Goal: Task Accomplishment & Management: Complete application form

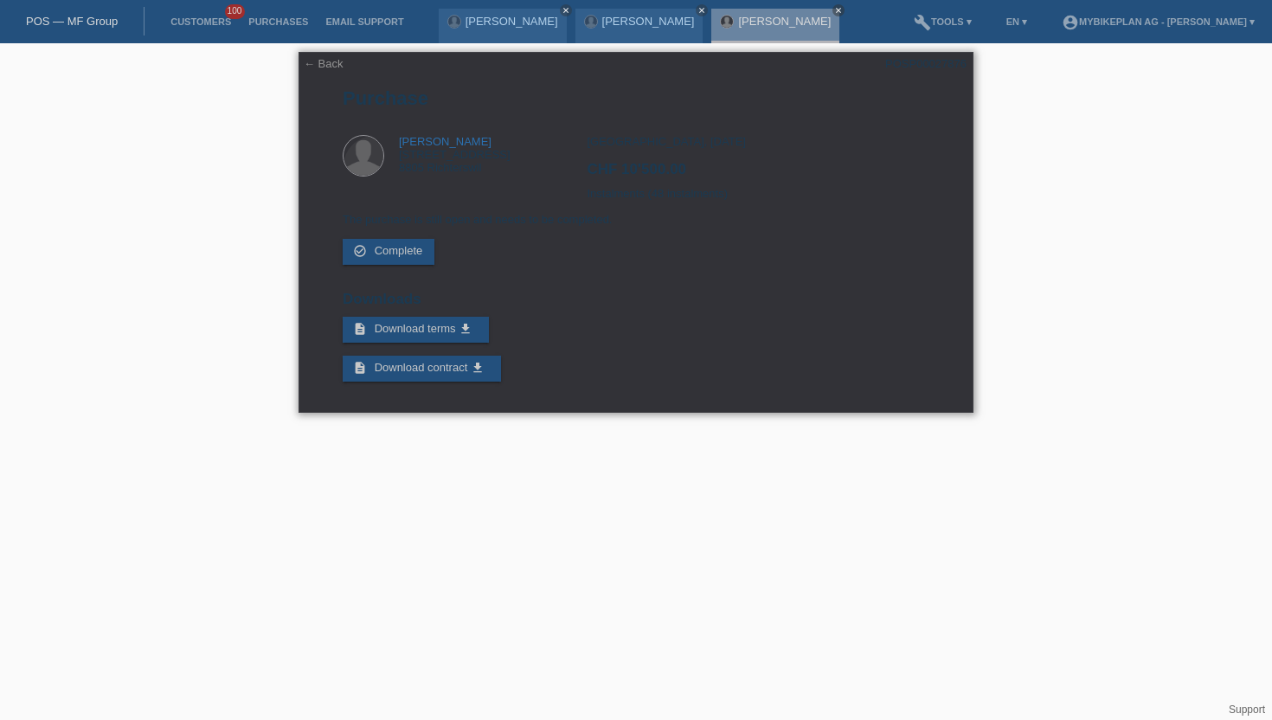
click at [920, 57] on div "POSP00027876" at bounding box center [925, 63] width 81 height 13
click at [203, 26] on link "Customers" at bounding box center [201, 21] width 78 height 10
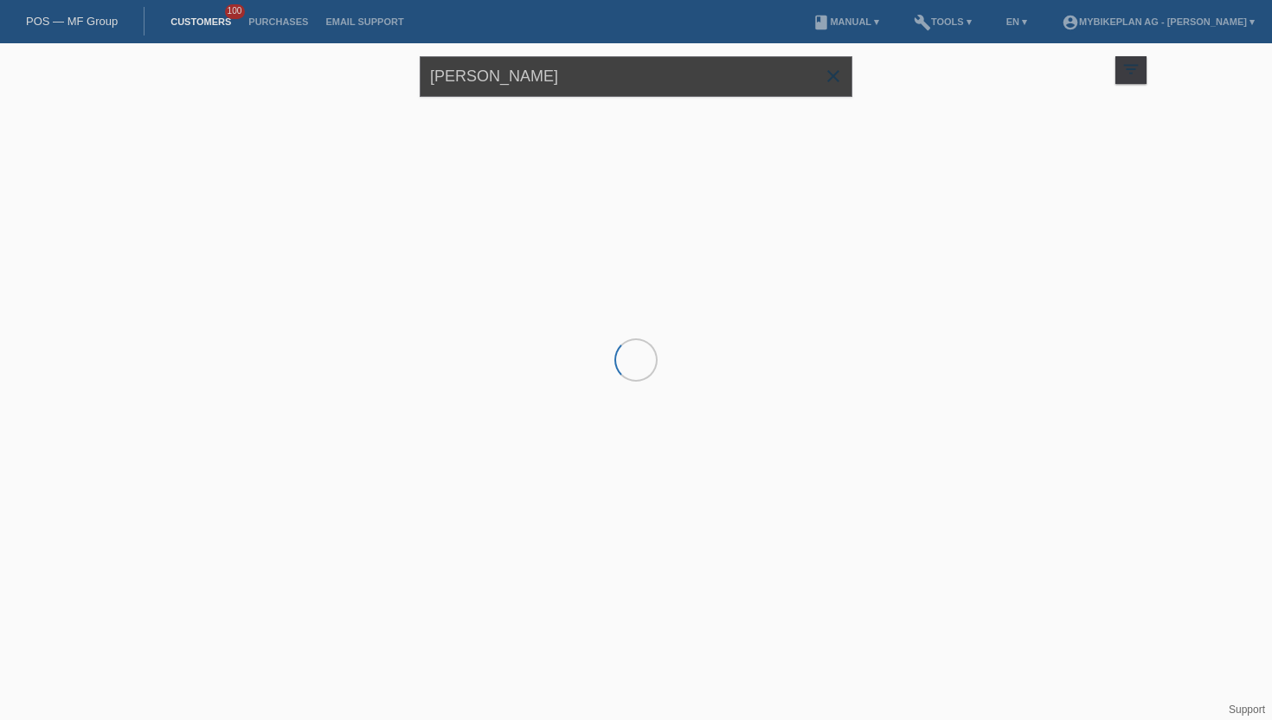
click at [537, 77] on input "[PERSON_NAME]" at bounding box center [636, 76] width 433 height 41
click at [537, 74] on input "[PERSON_NAME]" at bounding box center [636, 76] width 433 height 41
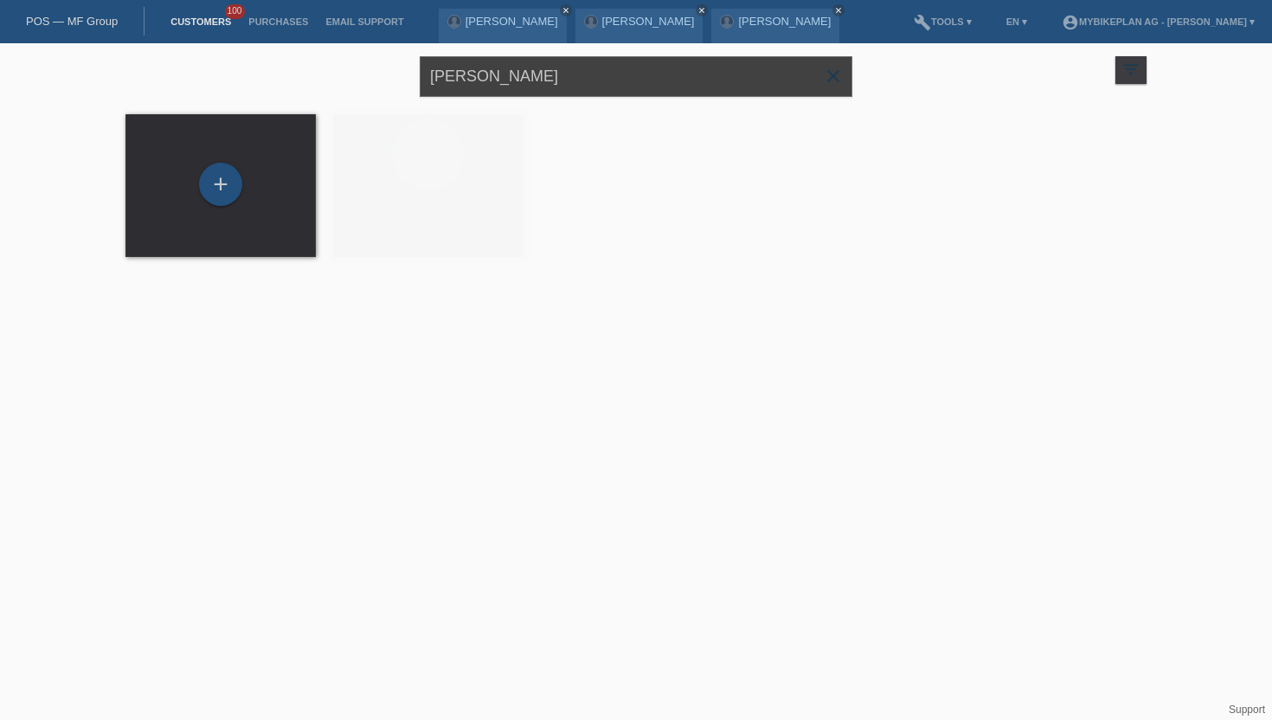
click at [537, 74] on input "[PERSON_NAME]" at bounding box center [636, 76] width 433 height 41
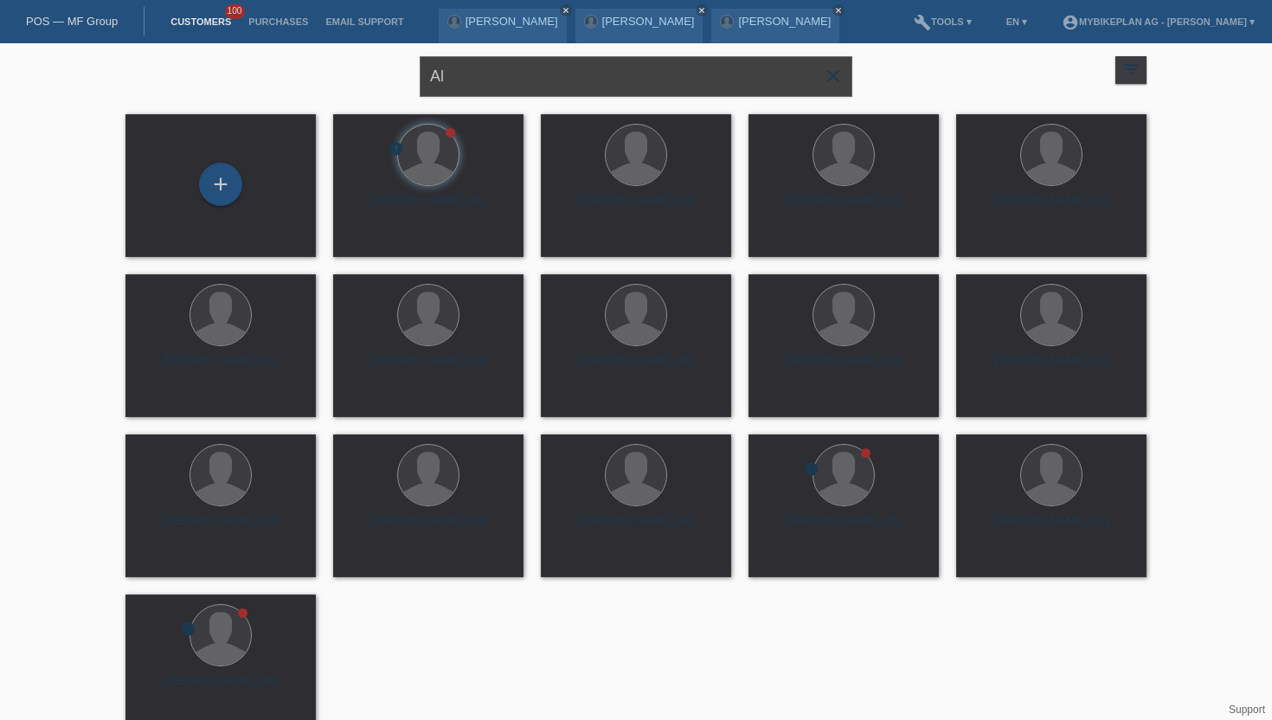
type input "A"
paste input "[PERSON_NAME]"
type input "[PERSON_NAME]"
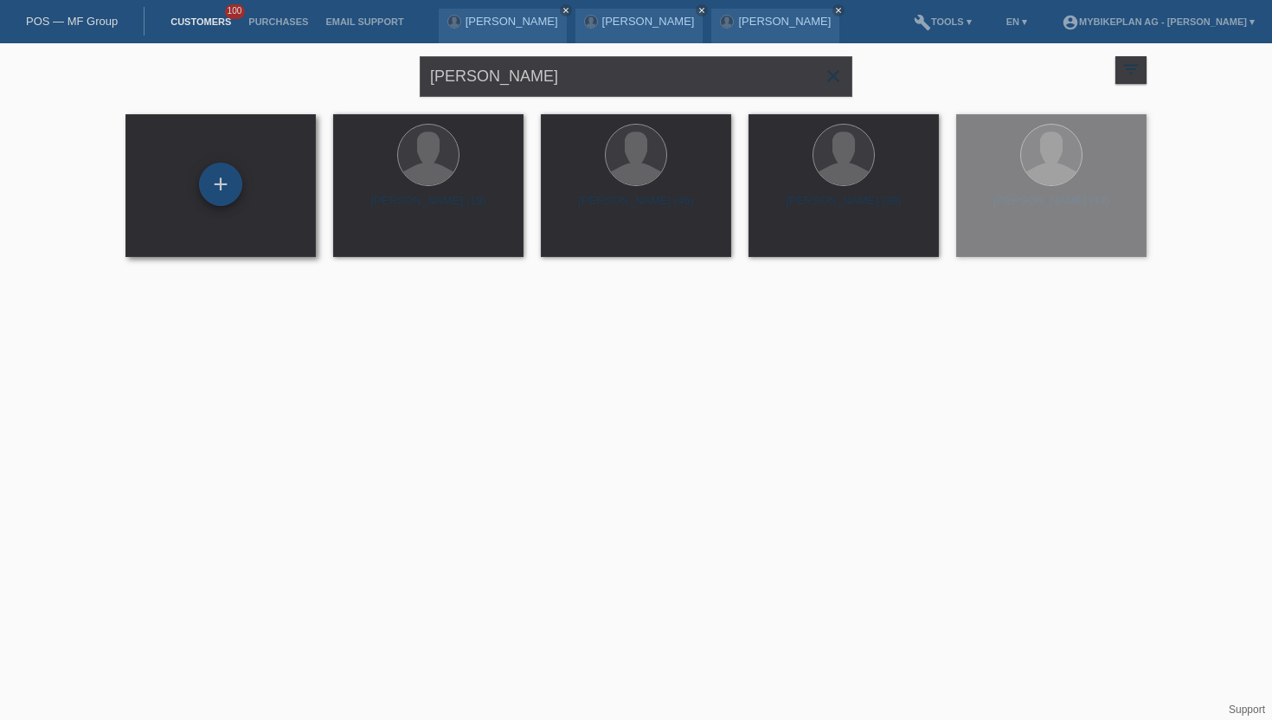
click at [218, 172] on div "+" at bounding box center [220, 184] width 43 height 43
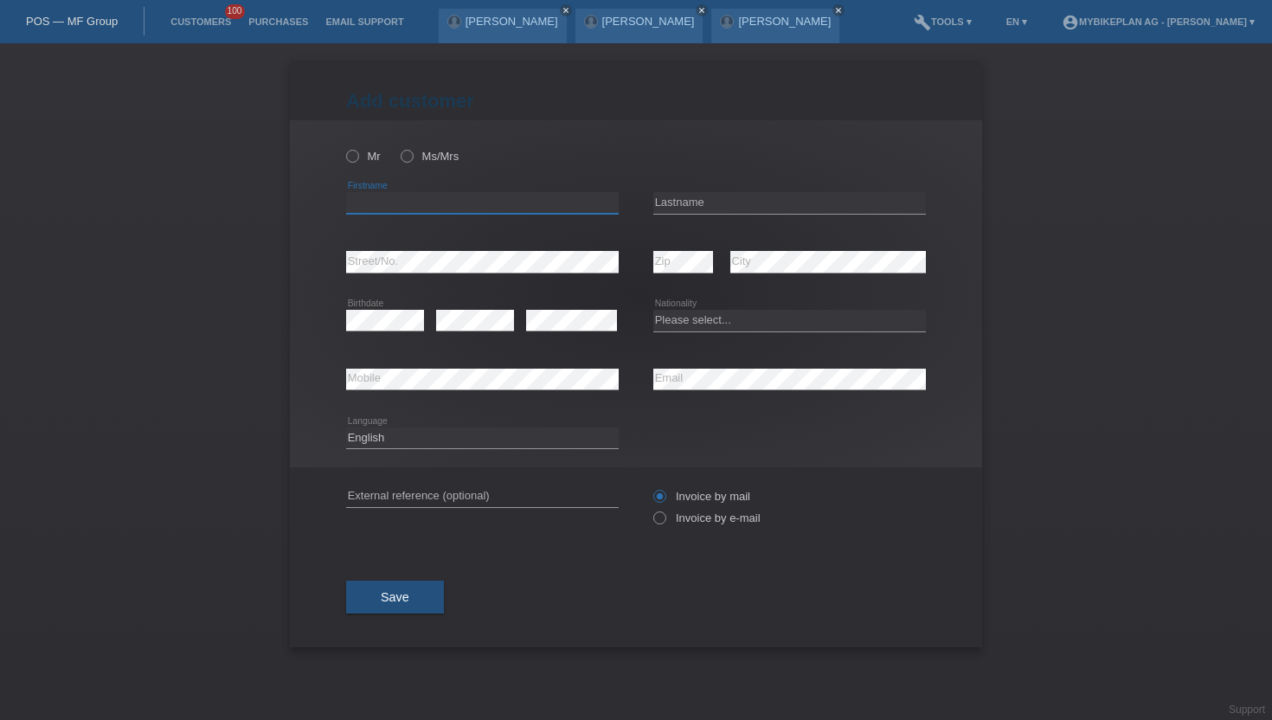
click at [370, 202] on input "text" at bounding box center [482, 203] width 273 height 22
paste input "[PERSON_NAME]"
click at [387, 196] on input "[PERSON_NAME]" at bounding box center [482, 203] width 273 height 22
paste input "text"
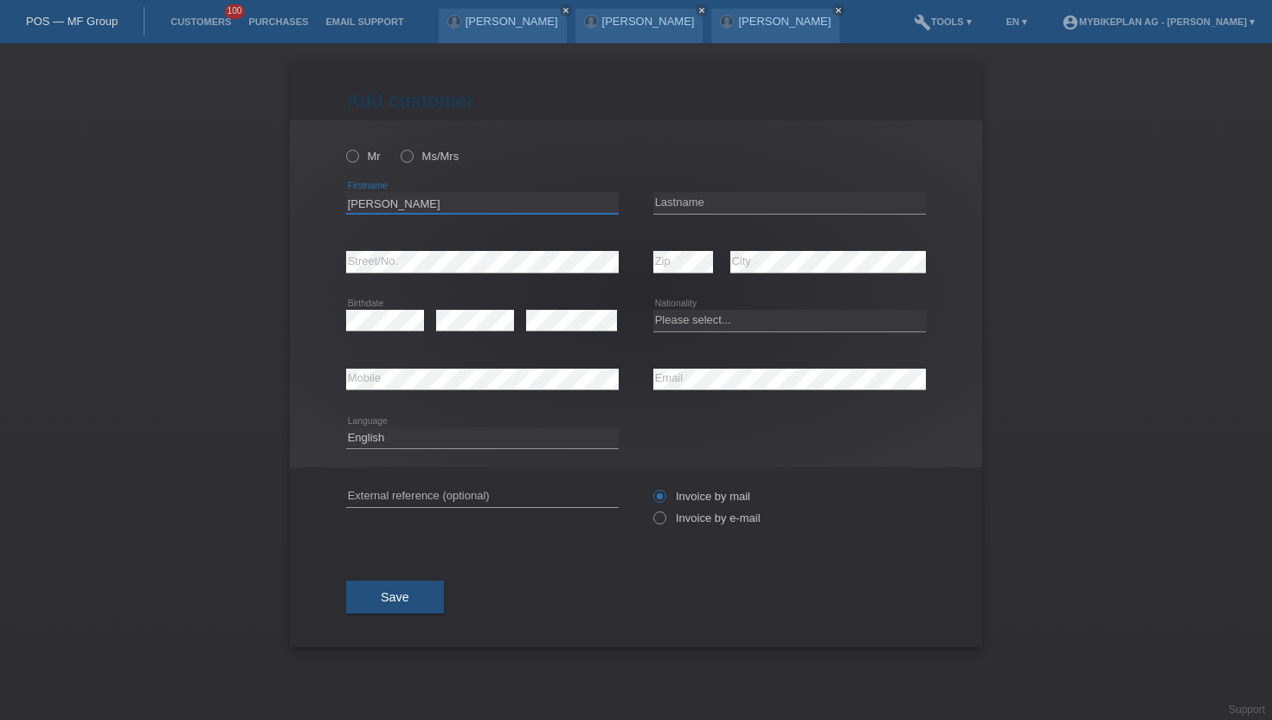
click at [388, 200] on input "[PERSON_NAME]" at bounding box center [482, 203] width 273 height 22
type input "[PERSON_NAME]"
click at [677, 204] on input "text" at bounding box center [789, 203] width 273 height 22
paste input "[PERSON_NAME]"
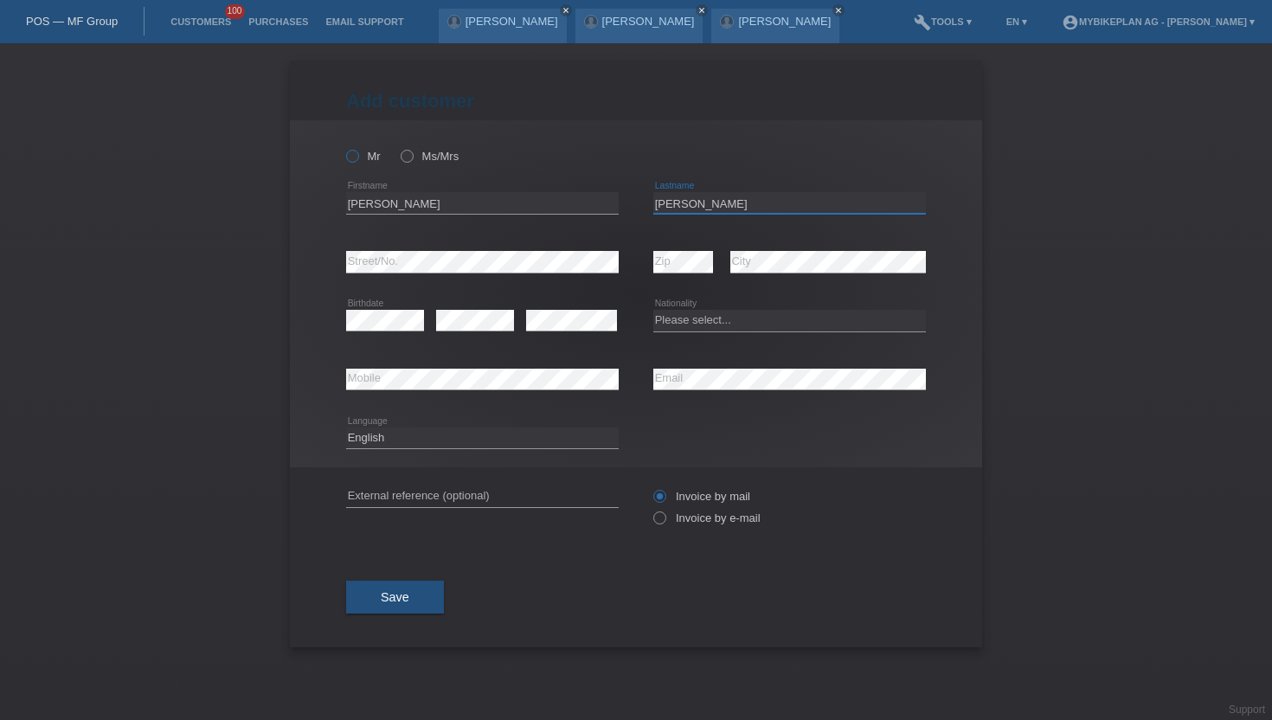
type input "[PERSON_NAME]"
click at [343, 147] on icon at bounding box center [343, 147] width 0 height 0
click at [348, 155] on input "Mr" at bounding box center [351, 155] width 11 height 11
radio input "true"
click at [651, 509] on icon at bounding box center [651, 509] width 0 height 0
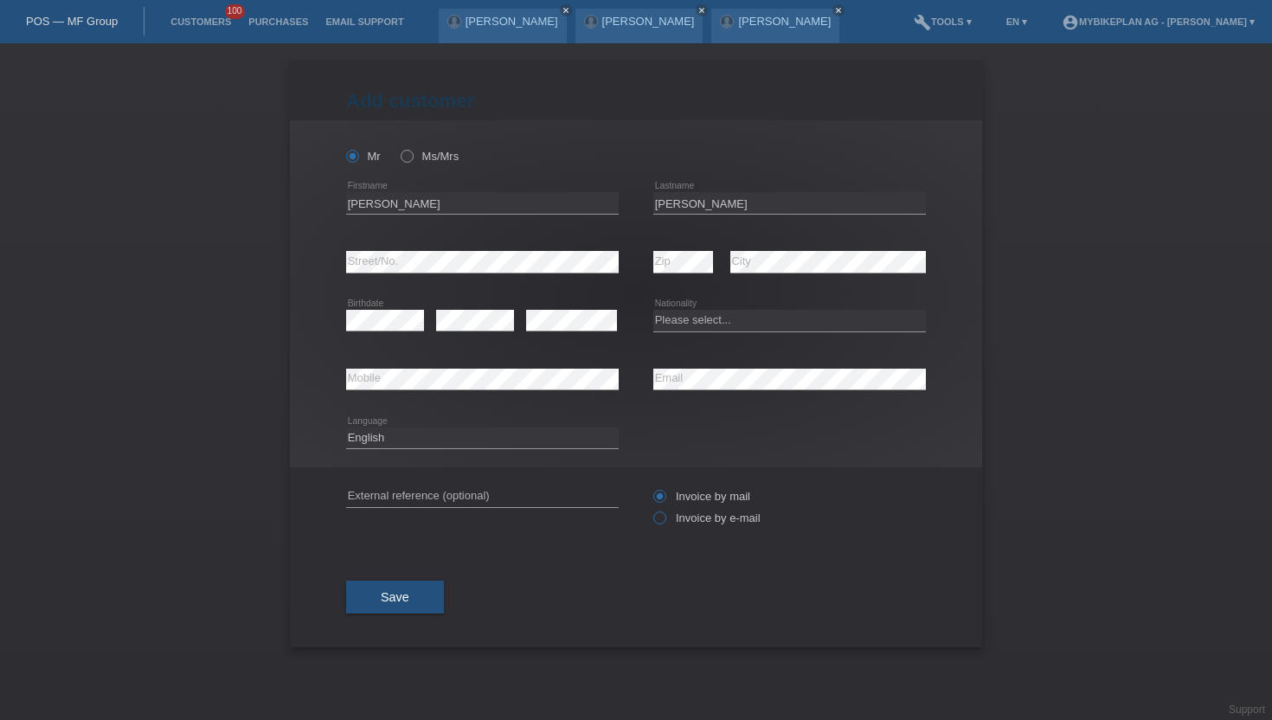
click at [662, 526] on input "Invoice by e-mail" at bounding box center [658, 522] width 11 height 22
radio input "true"
click at [488, 439] on select "Deutsch Français Italiano English" at bounding box center [482, 437] width 273 height 21
select select "de"
click at [346, 427] on select "Deutsch Français Italiano English" at bounding box center [482, 437] width 273 height 21
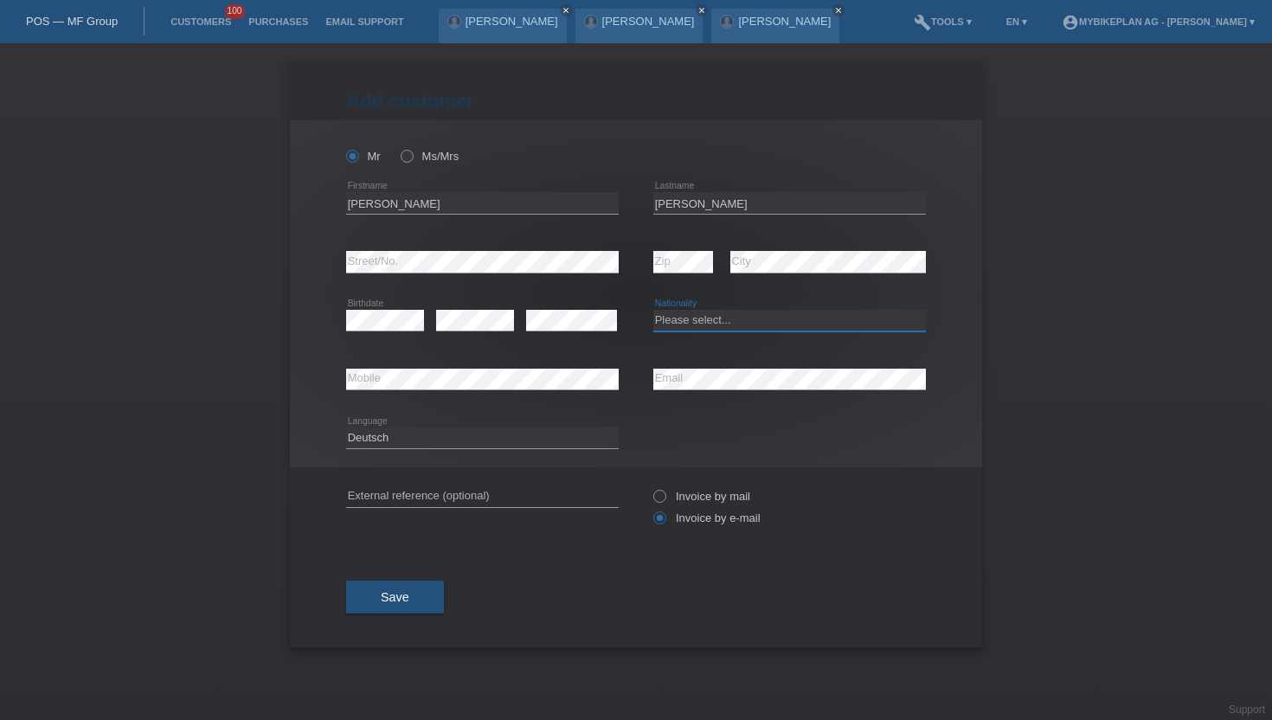
click at [680, 323] on select "Please select... Switzerland Austria Germany Liechtenstein ------------ Afghani…" at bounding box center [789, 320] width 273 height 21
select select "CH"
click at [653, 311] on select "Please select... Switzerland Austria Germany Liechtenstein ------------ Afghani…" at bounding box center [789, 320] width 273 height 21
click at [402, 595] on span "Save" at bounding box center [395, 597] width 29 height 14
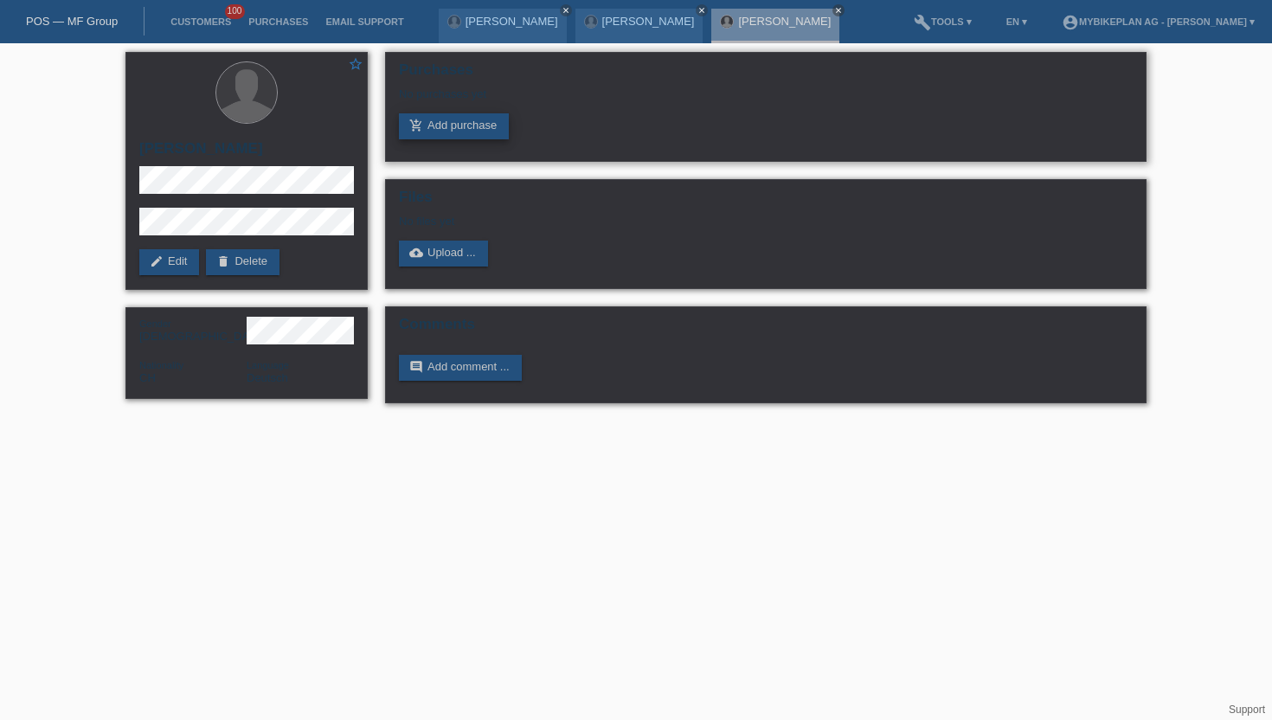
click at [492, 127] on link "add_shopping_cart Add purchase" at bounding box center [454, 126] width 110 height 26
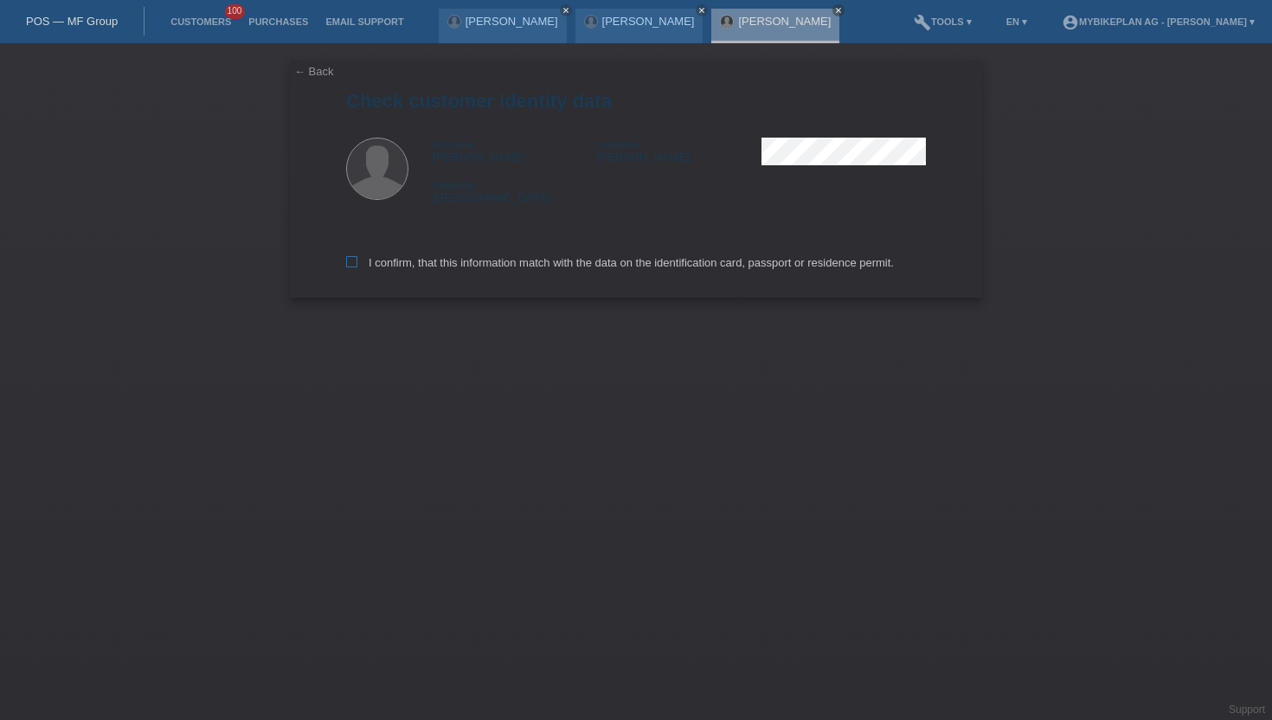
click at [357, 258] on label "I confirm, that this information match with the data on the identification card…" at bounding box center [620, 262] width 548 height 13
click at [357, 258] on input "I confirm, that this information match with the data on the identification card…" at bounding box center [351, 261] width 11 height 11
checkbox input "true"
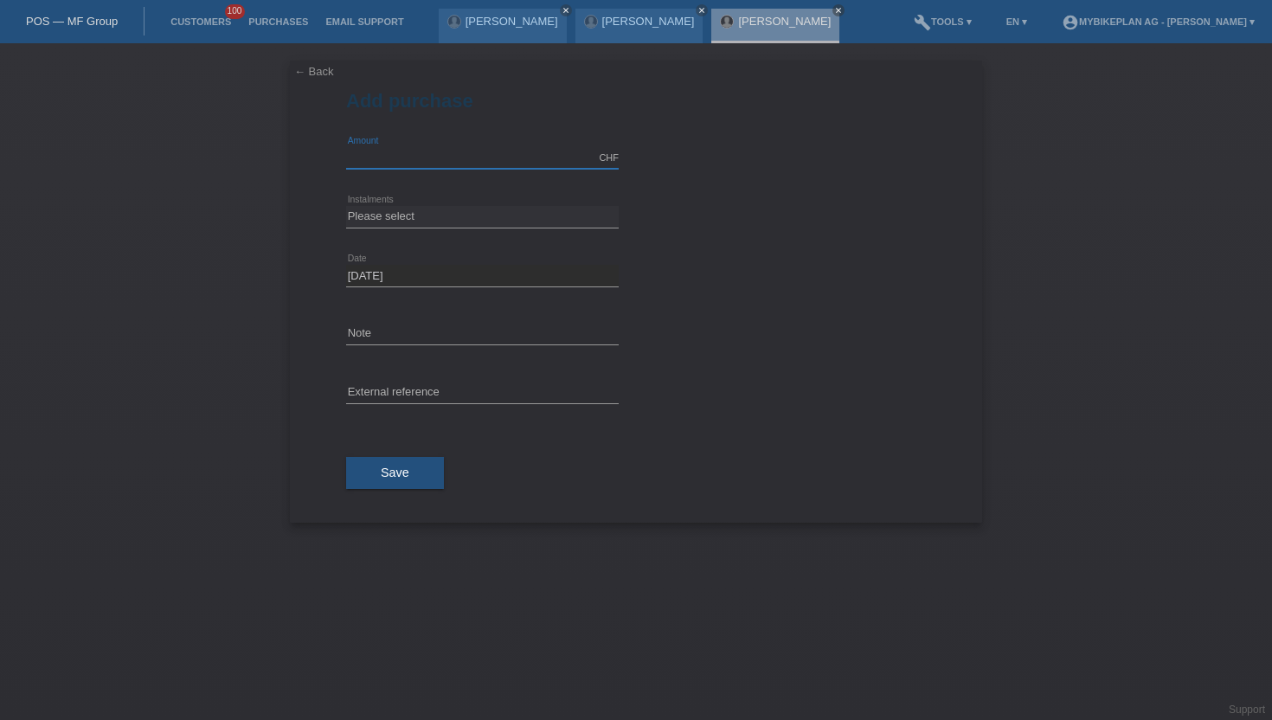
click at [377, 164] on input "text" at bounding box center [482, 158] width 273 height 22
type input "15000.00"
click at [423, 205] on div "Please select 6 instalments 12 instalments 18 instalments 24 instalments 36 ins…" at bounding box center [482, 217] width 273 height 59
click at [423, 217] on select "Please select 6 instalments 12 instalments 18 instalments 24 instalments 36 ins…" at bounding box center [482, 216] width 273 height 21
select select "488"
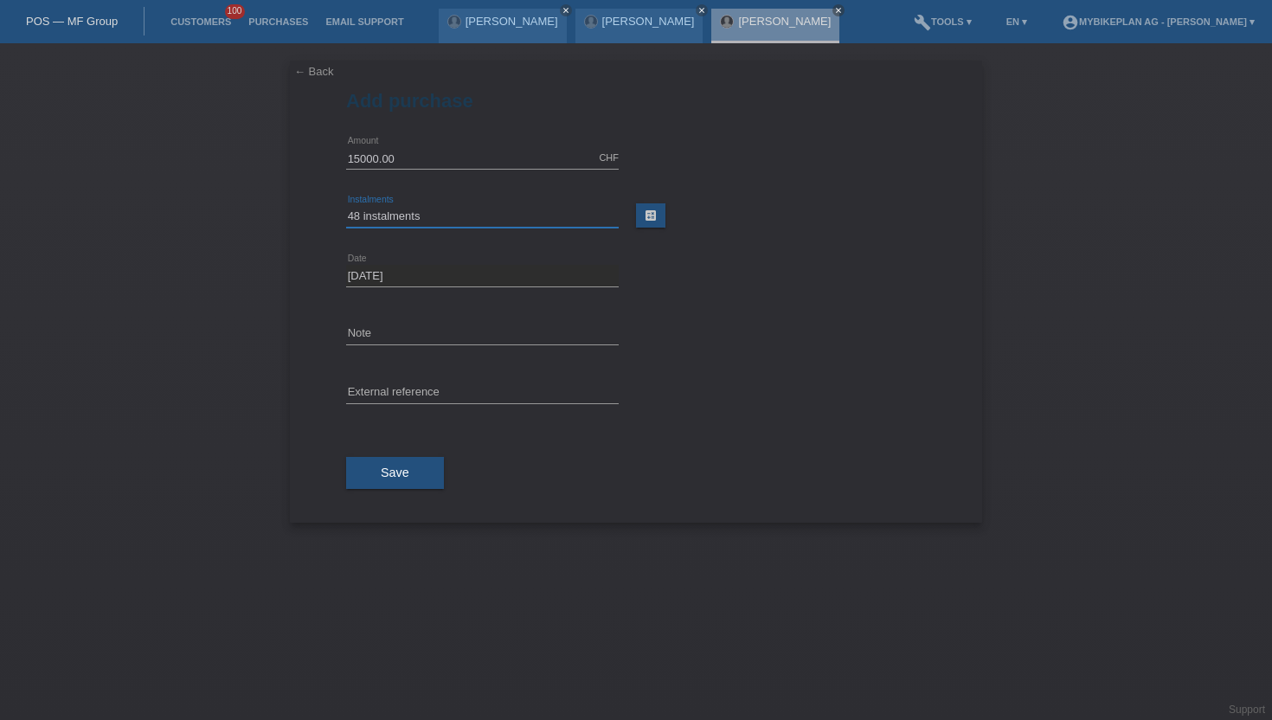
click at [346, 206] on select "Please select 6 instalments 12 instalments 18 instalments 24 instalments 36 ins…" at bounding box center [482, 216] width 273 height 21
click at [386, 438] on div "Save" at bounding box center [636, 473] width 580 height 100
click at [386, 466] on span "Save" at bounding box center [395, 472] width 29 height 14
